Goal: Connect with others

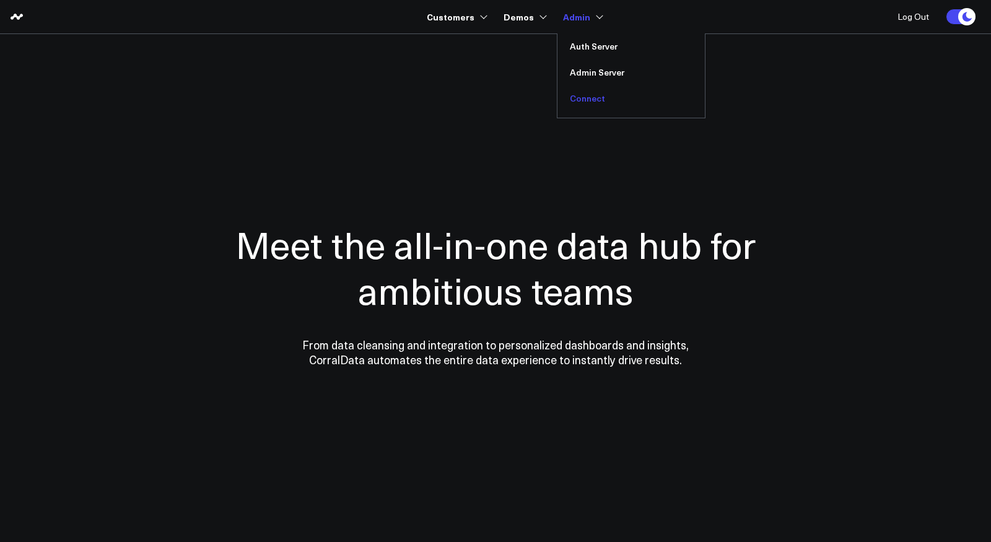
click at [589, 97] on link "Connect" at bounding box center [630, 98] width 147 height 26
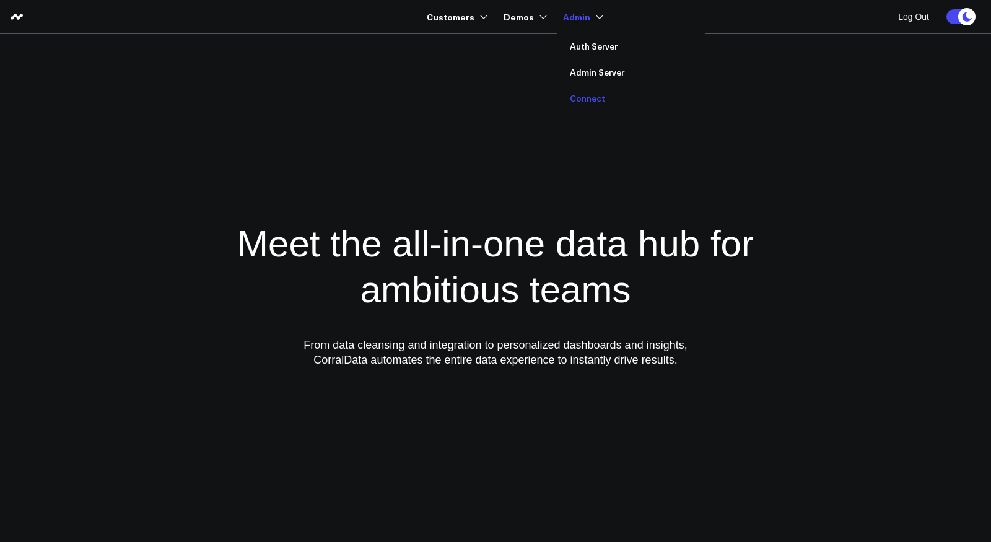
click at [594, 98] on link "Connect" at bounding box center [630, 98] width 147 height 26
